Goal: Transaction & Acquisition: Subscribe to service/newsletter

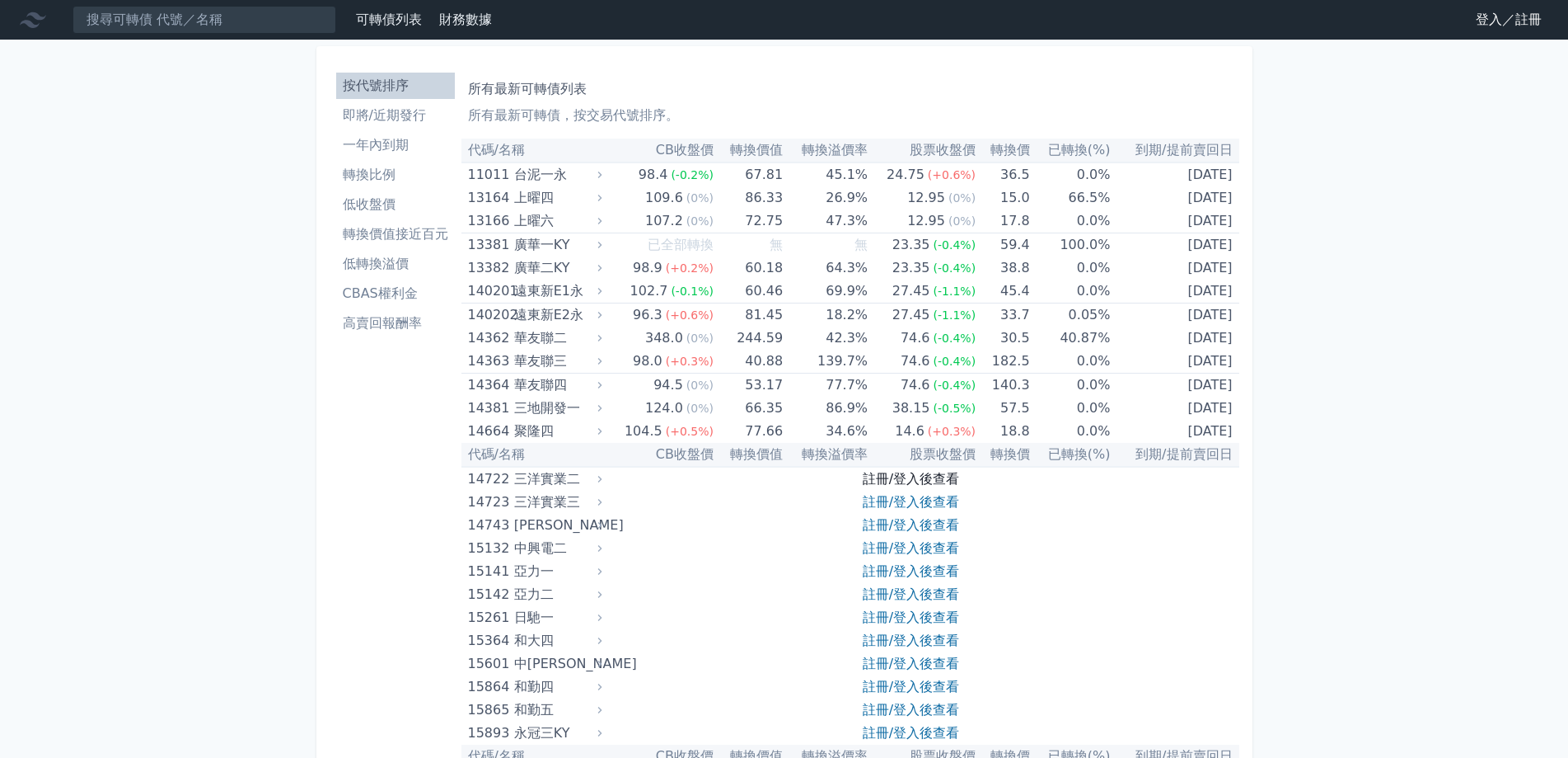
click at [896, 479] on link "註冊/登入後查看" at bounding box center [910, 479] width 96 height 16
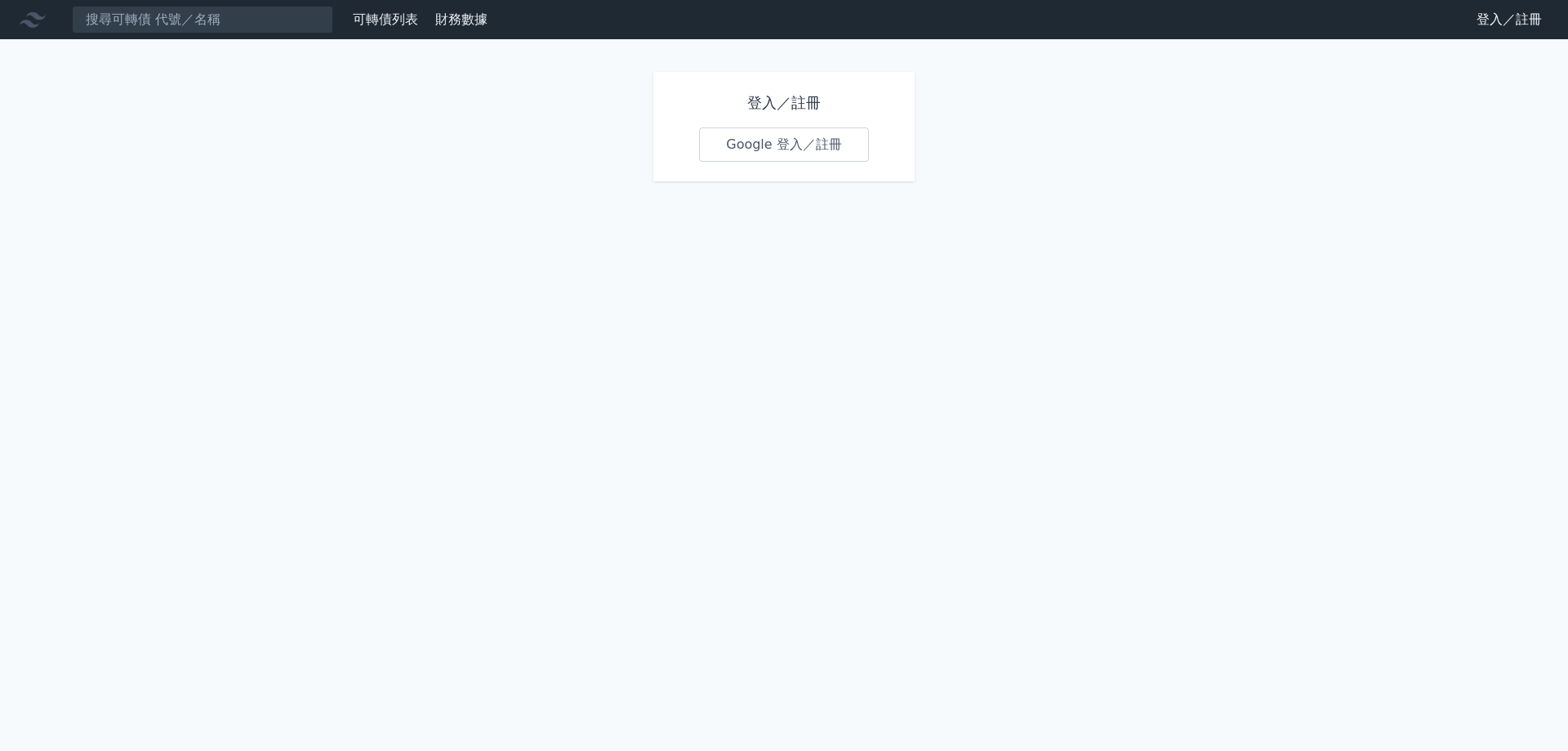
click at [787, 143] on link "Google 登入／註冊" at bounding box center [783, 144] width 170 height 34
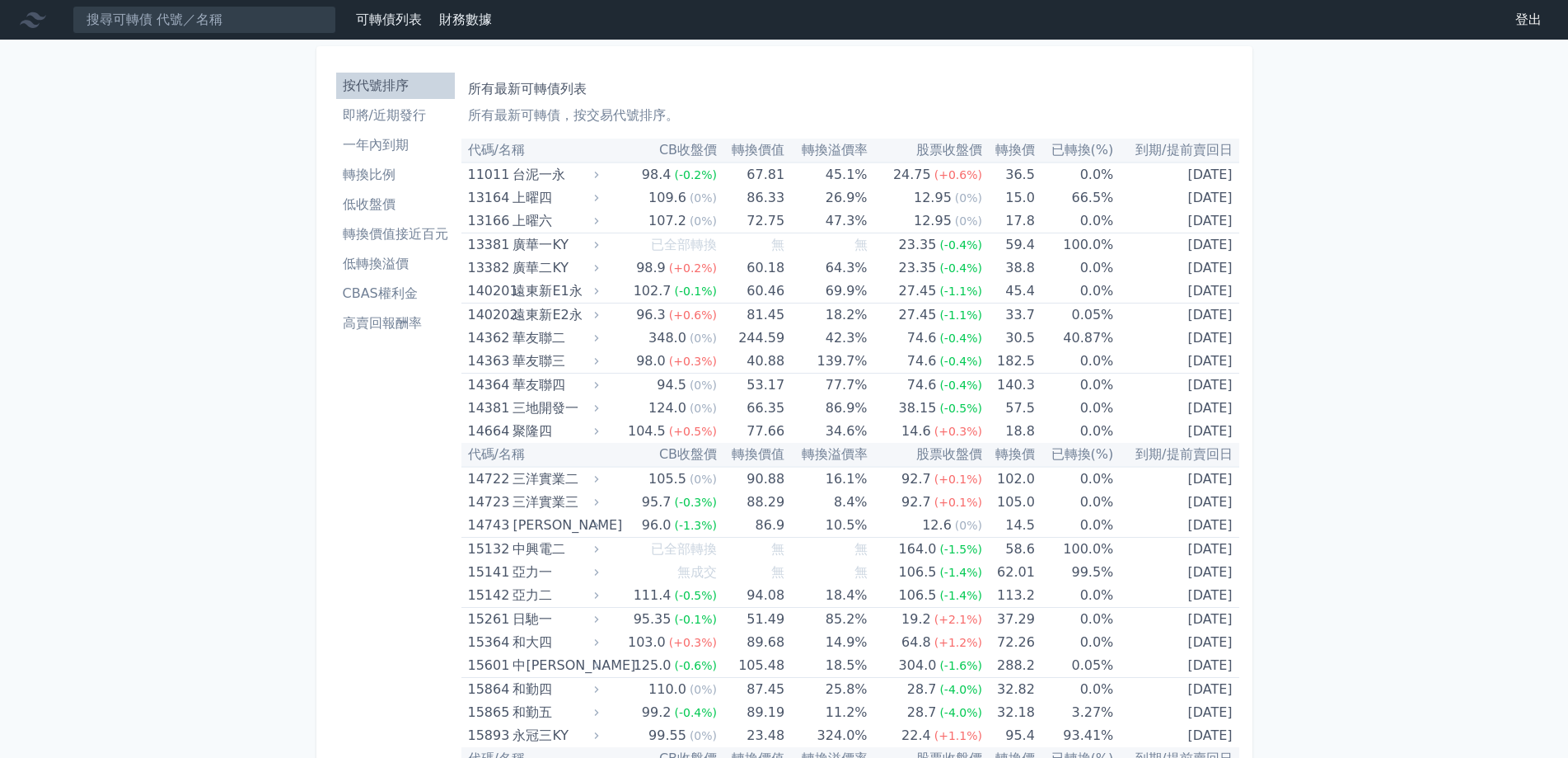
click at [383, 326] on li "高賣回報酬率" at bounding box center [396, 324] width 119 height 20
